Goal: Information Seeking & Learning: Learn about a topic

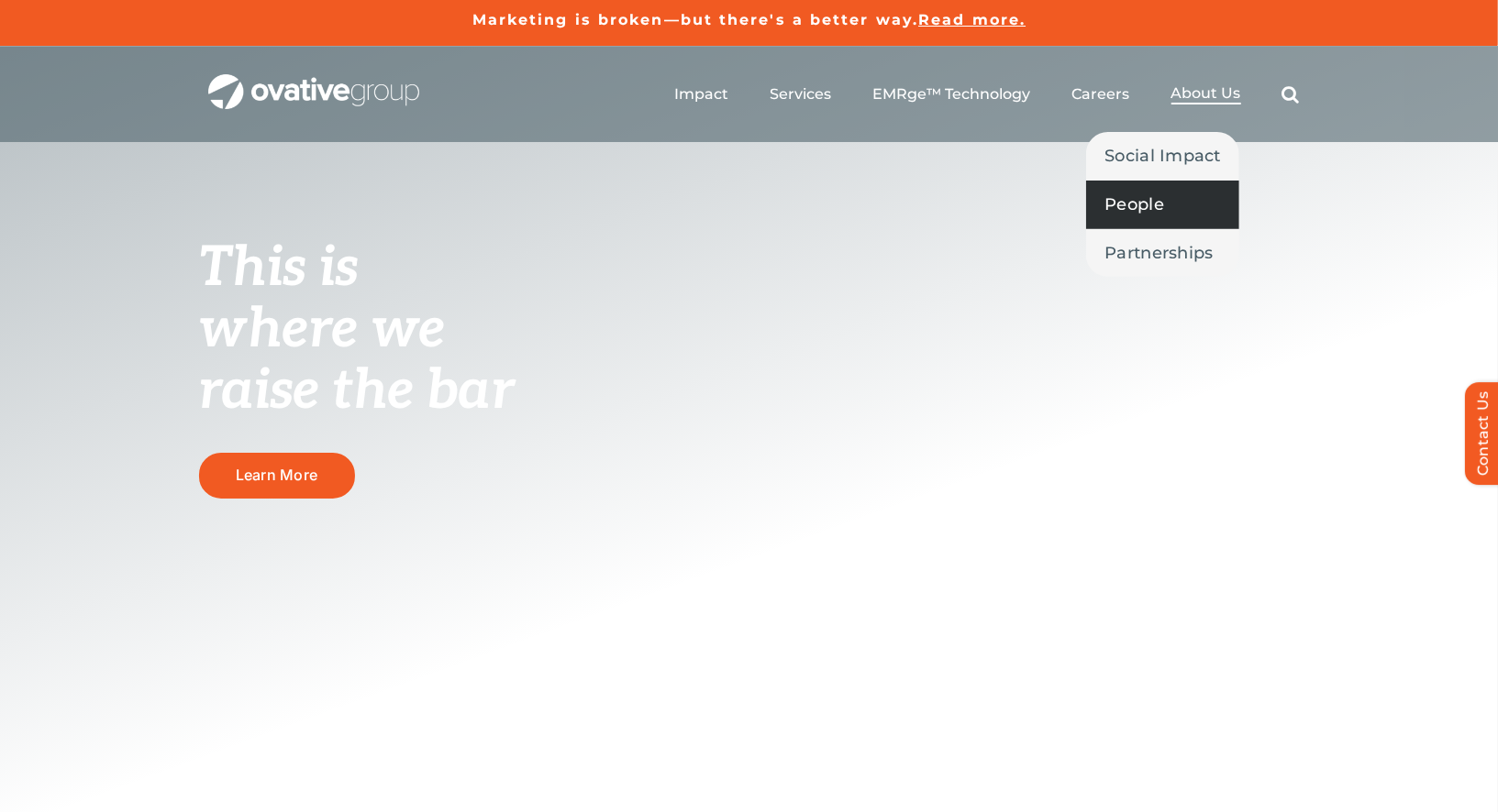
click at [1136, 195] on span "People" at bounding box center [1134, 204] width 59 height 26
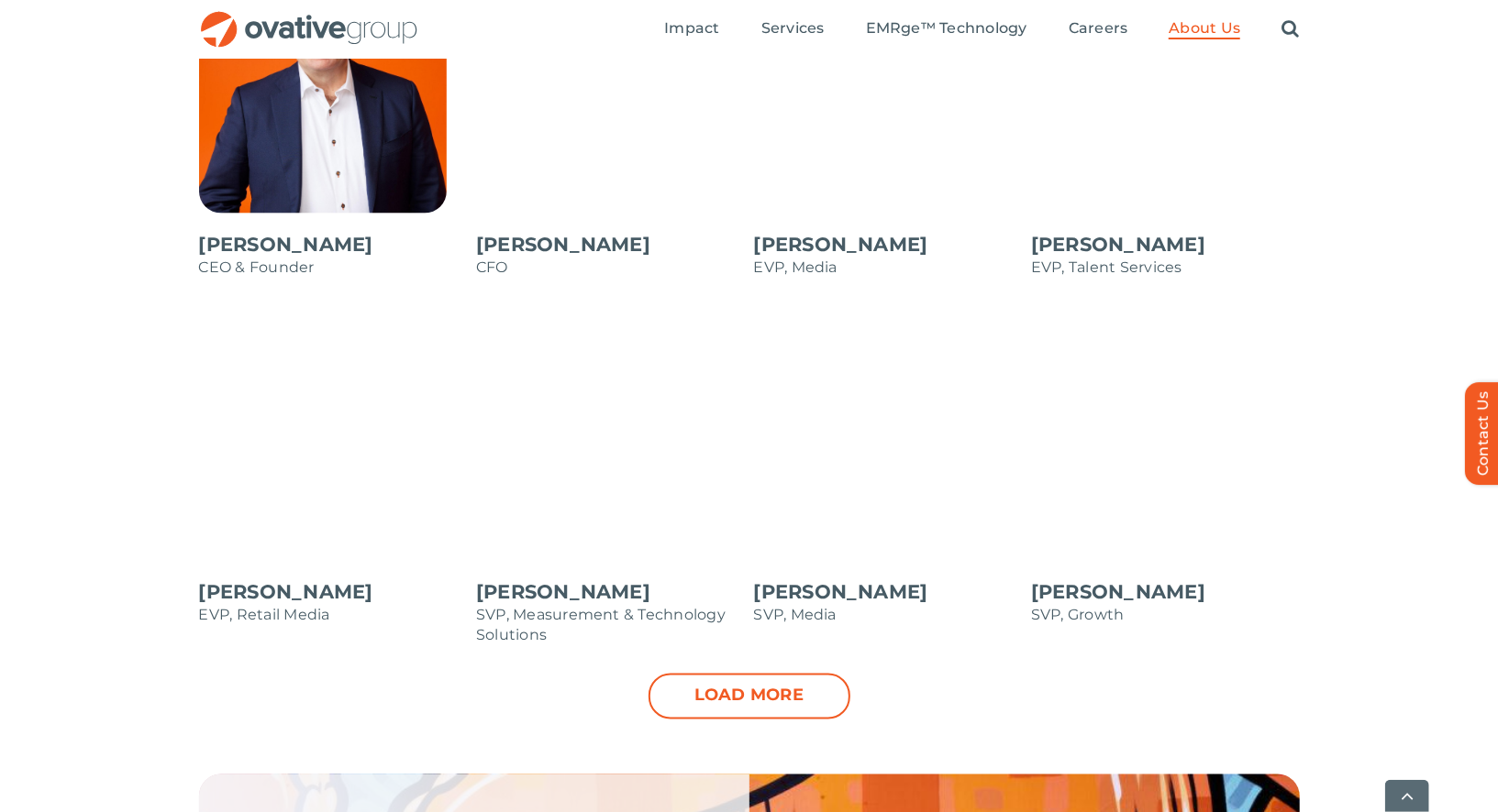
scroll to position [1734, 0]
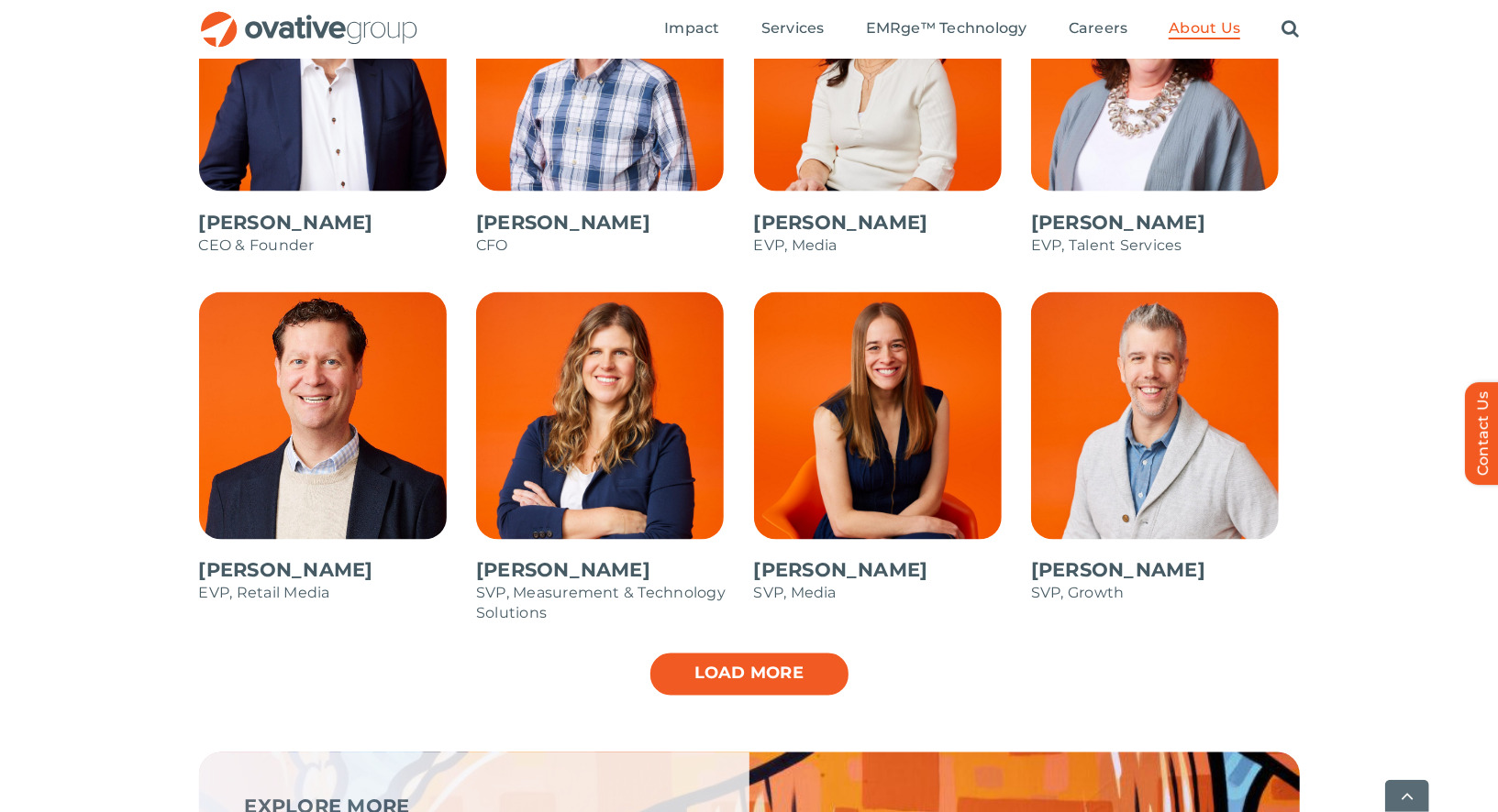
click at [686, 663] on link "Load more" at bounding box center [749, 674] width 202 height 46
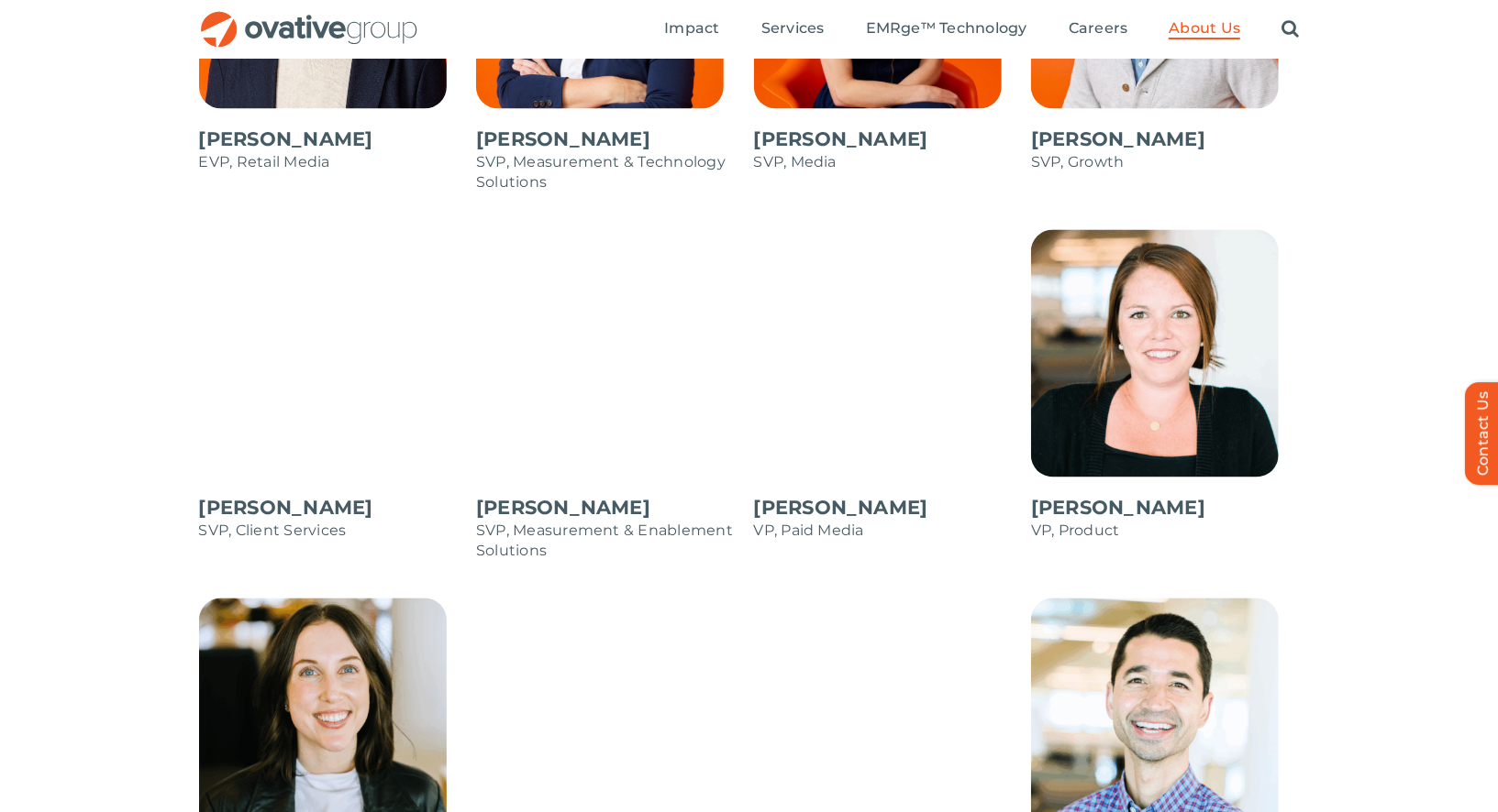
scroll to position [2157, 0]
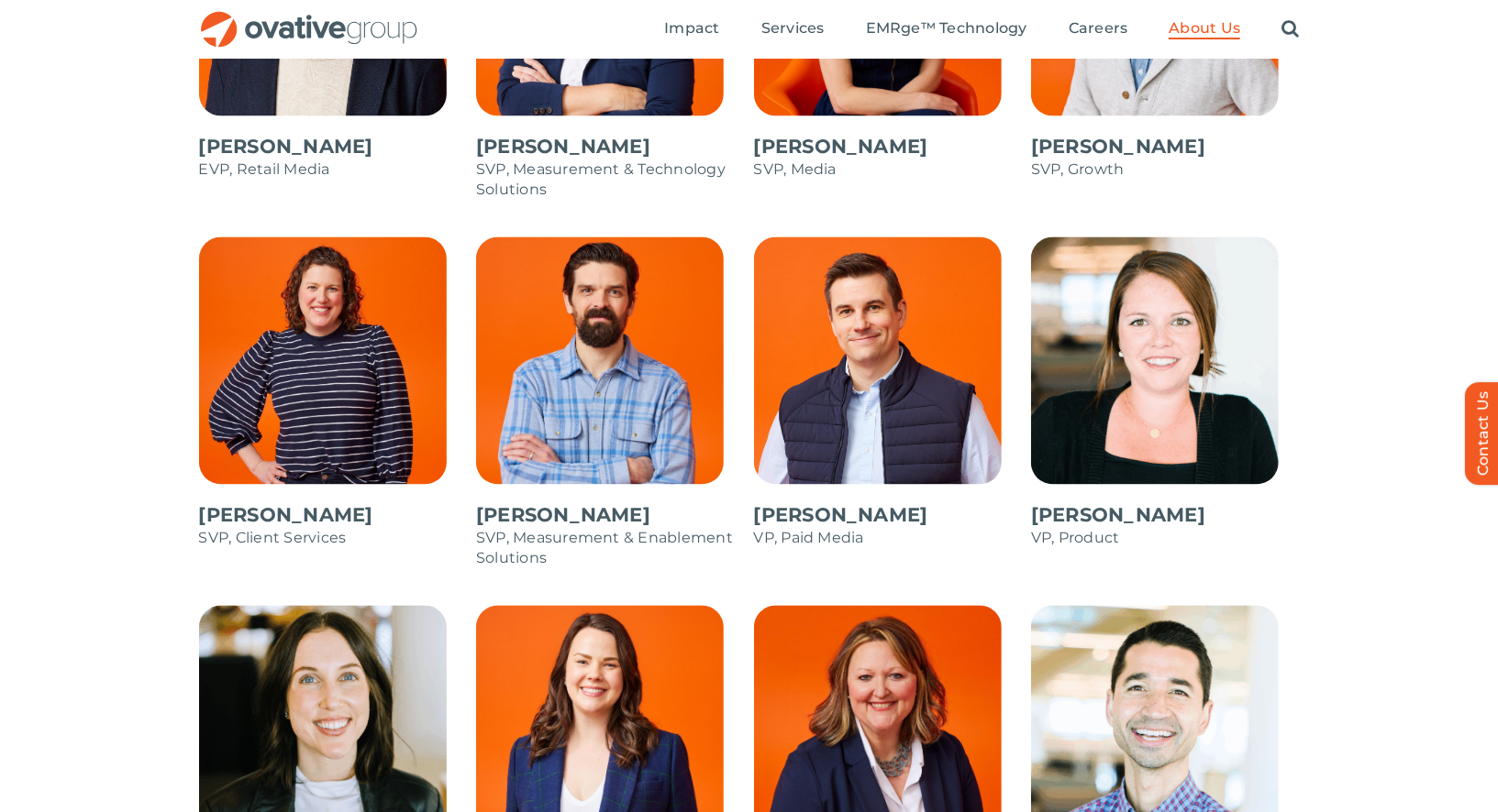
click at [1201, 382] on span at bounding box center [1164, 402] width 269 height 330
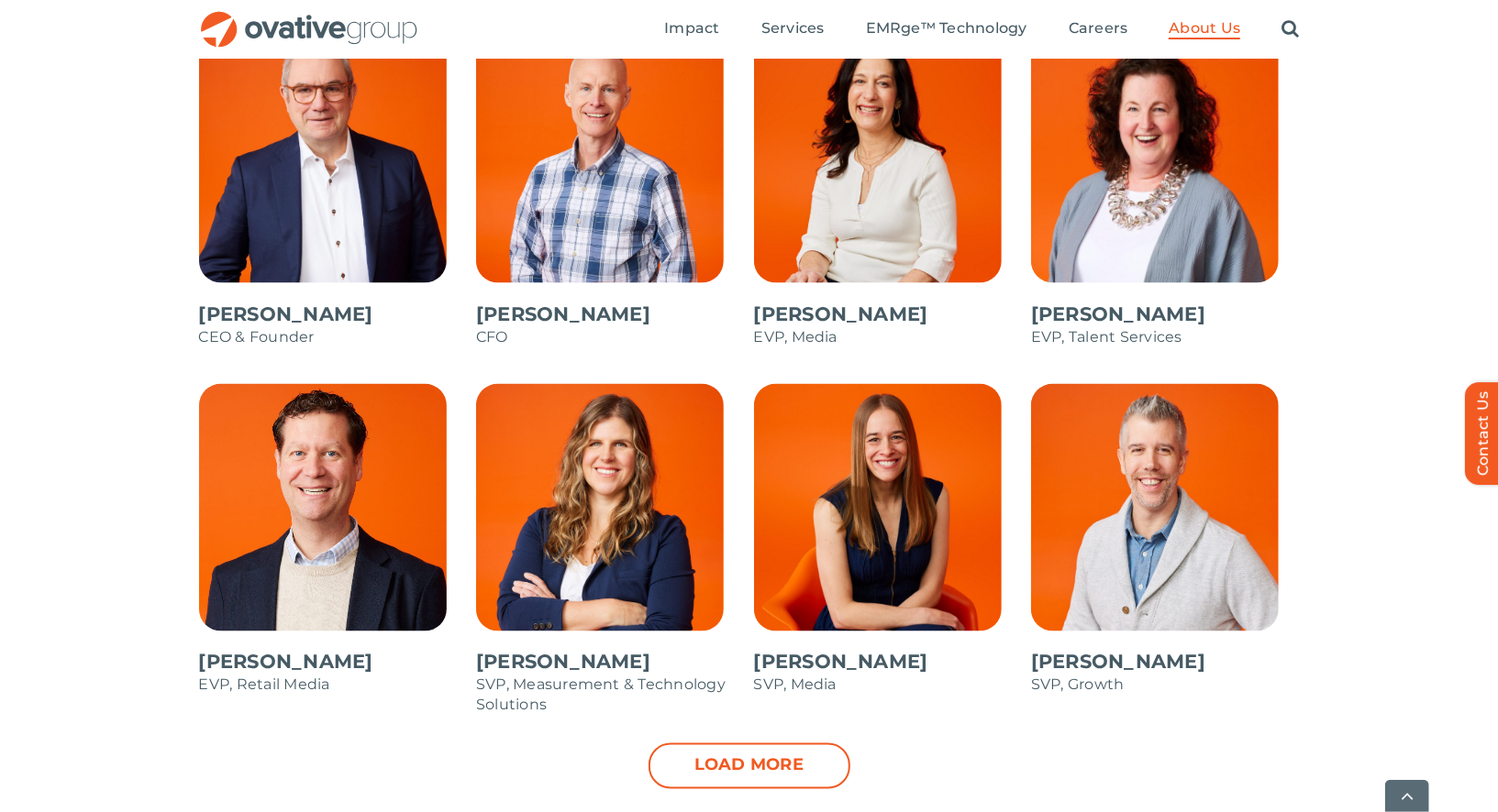
scroll to position [1781, 0]
